Goal: Task Accomplishment & Management: Complete application form

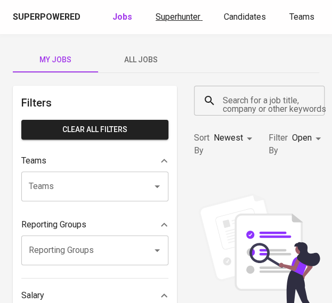
click at [177, 11] on link "Superhunter" at bounding box center [179, 17] width 47 height 13
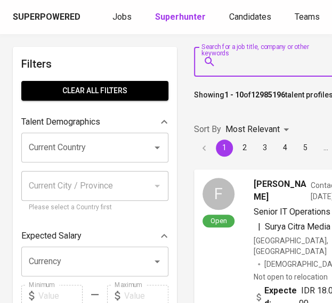
click at [246, 70] on input "Search for a job title, company or other keywords" at bounding box center [279, 62] width 119 height 20
paste input "[EMAIL_ADDRESS][DOMAIN_NAME]"
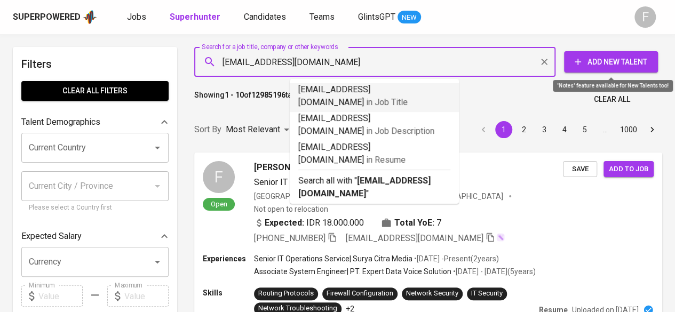
type input "[EMAIL_ADDRESS][DOMAIN_NAME]"
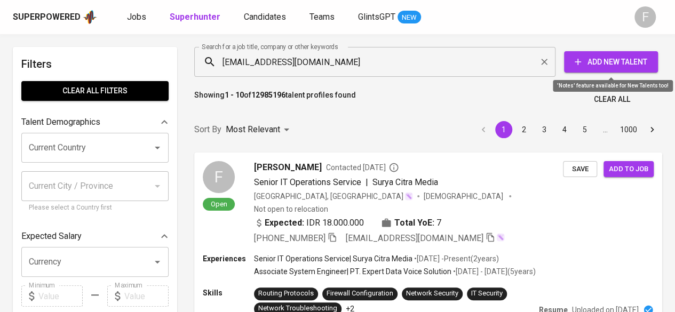
click at [332, 68] on span "Add New Talent" at bounding box center [610, 61] width 77 height 13
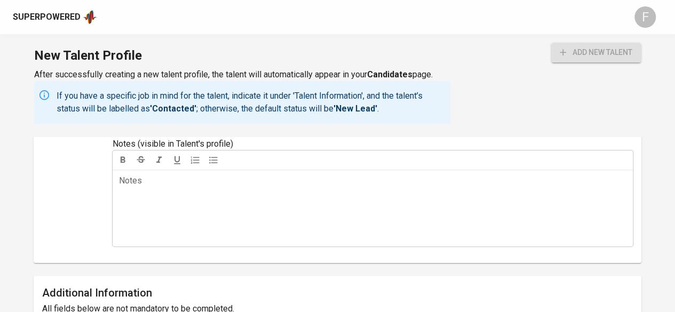
scroll to position [401, 0]
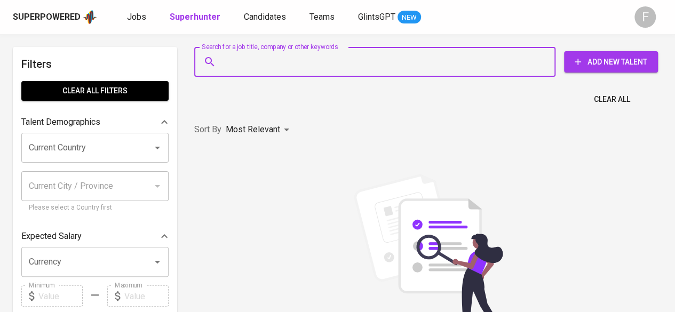
click at [276, 61] on input "Search for a job title, company or other keywords" at bounding box center [377, 62] width 314 height 20
paste input "[EMAIL_ADDRESS][DOMAIN_NAME]"
type input "[EMAIL_ADDRESS][DOMAIN_NAME]"
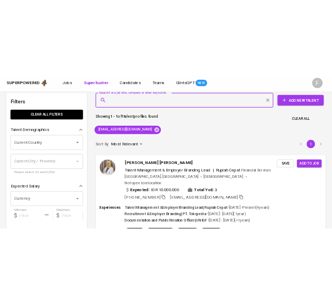
scroll to position [12, 0]
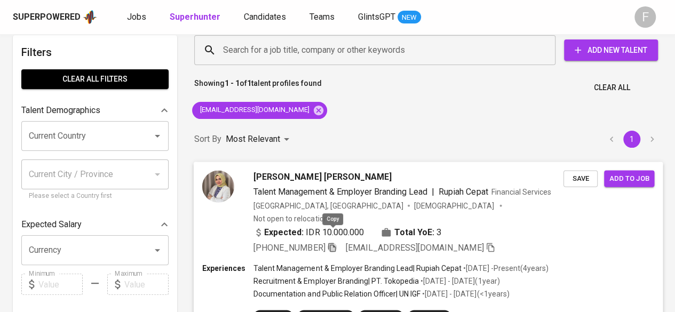
click at [332, 242] on icon "button" at bounding box center [332, 247] width 10 height 10
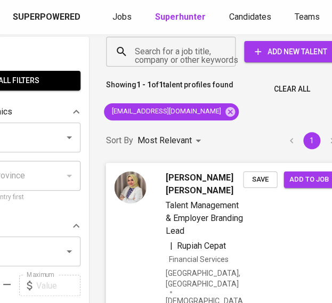
scroll to position [0, 88]
